Goal: Navigation & Orientation: Find specific page/section

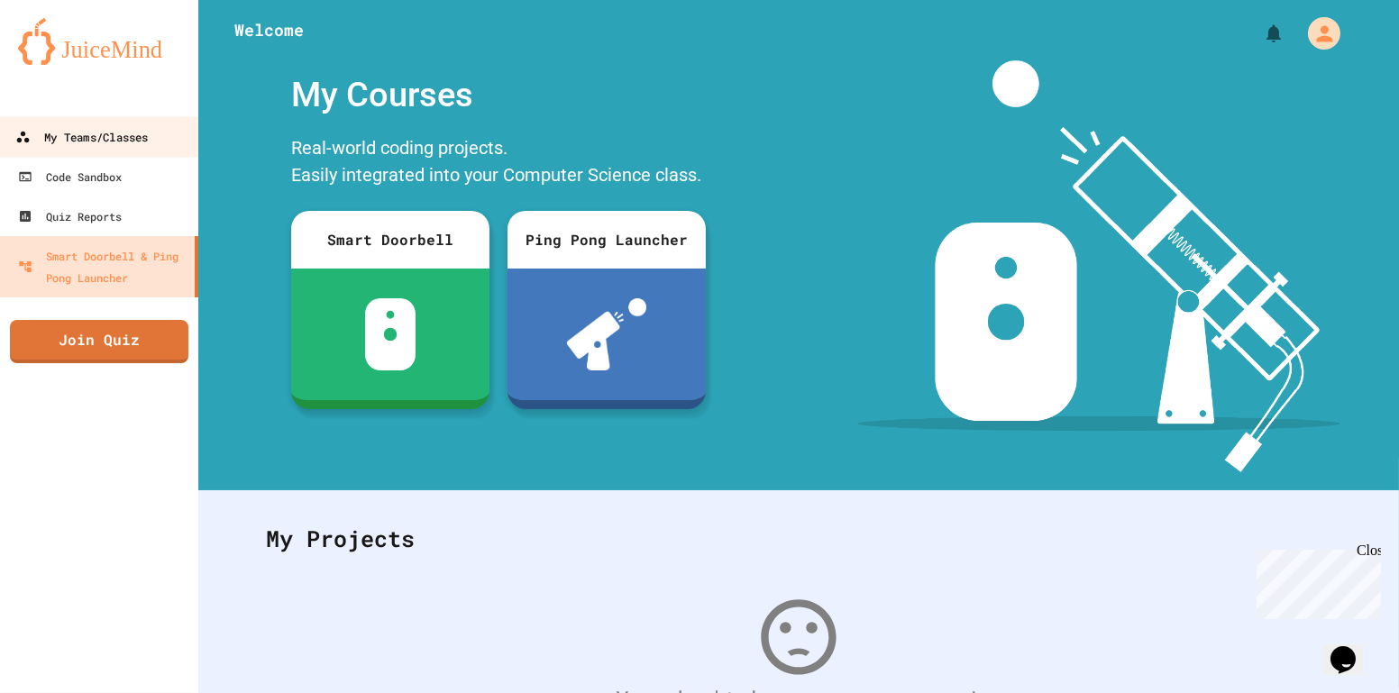
click at [125, 120] on link "My Teams/Classes" at bounding box center [99, 136] width 205 height 41
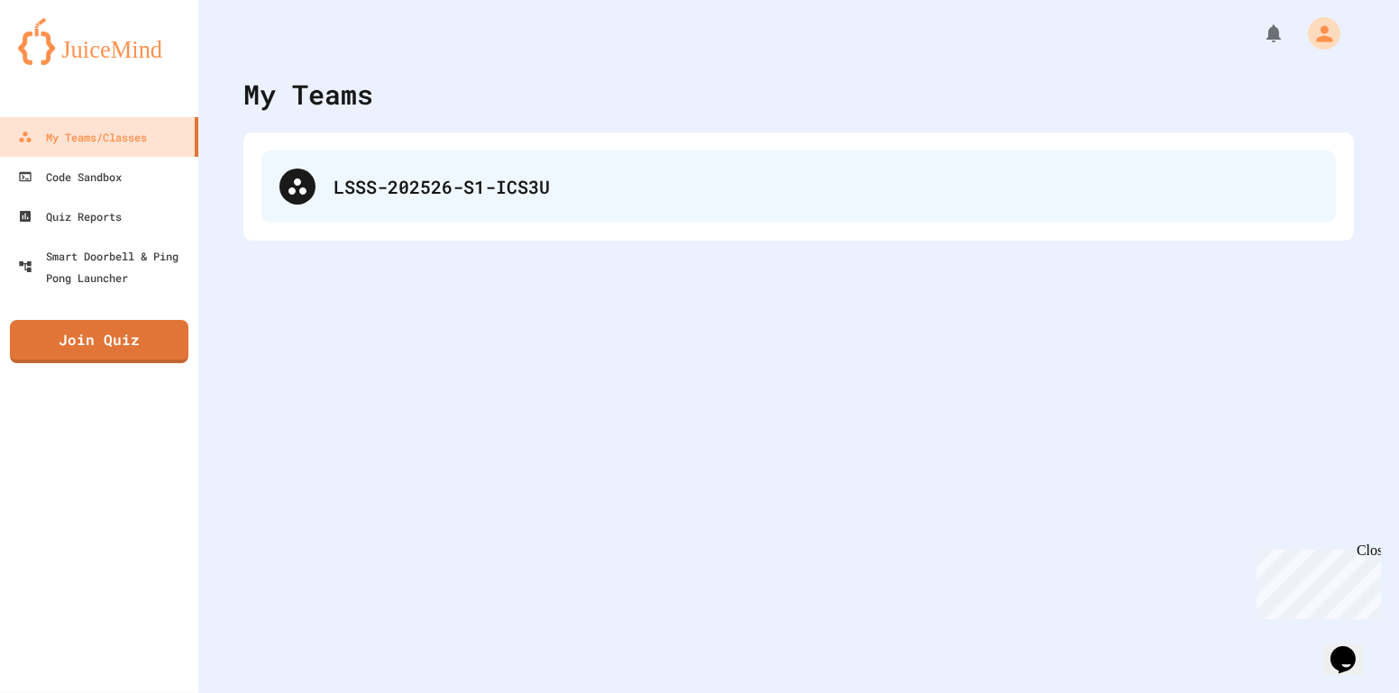
click at [371, 179] on div "LSSS-202526-S1-ICS3U" at bounding box center [826, 186] width 984 height 27
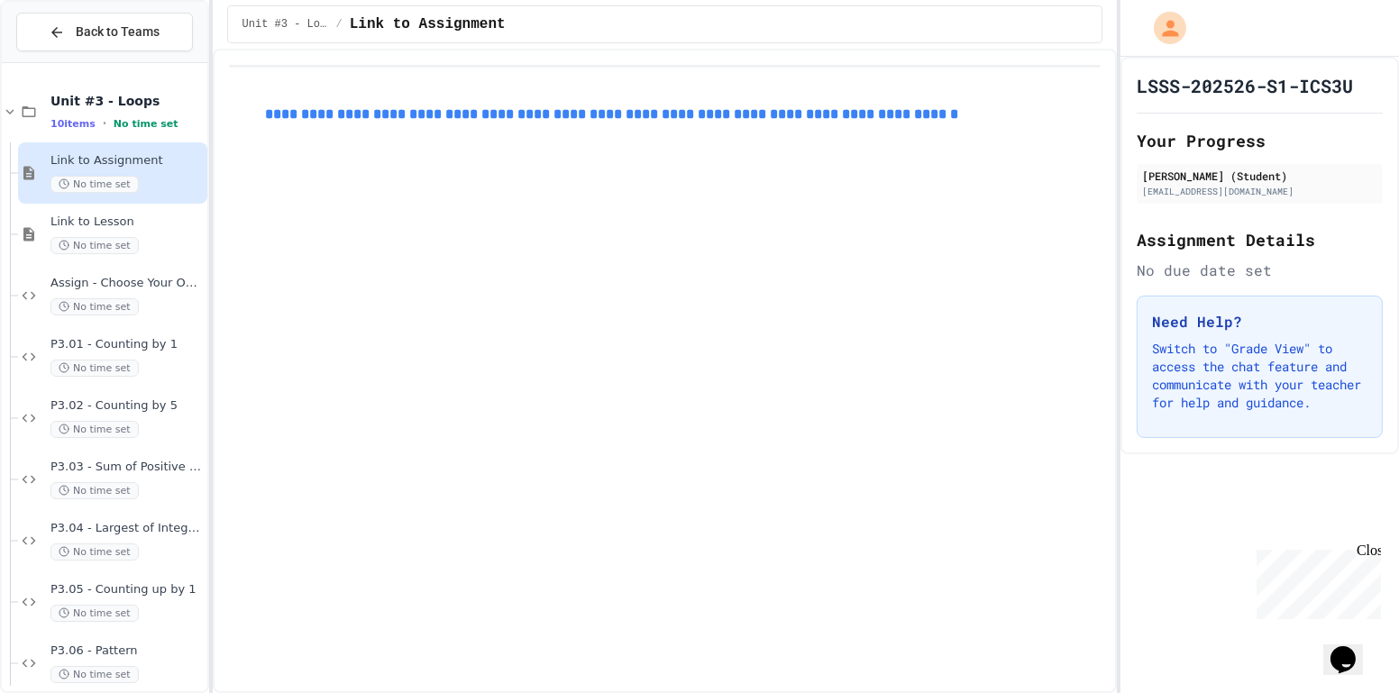
click at [378, 112] on link "**********" at bounding box center [611, 114] width 693 height 14
click at [118, 303] on span "No time set" at bounding box center [94, 306] width 88 height 17
